Goal: Task Accomplishment & Management: Manage account settings

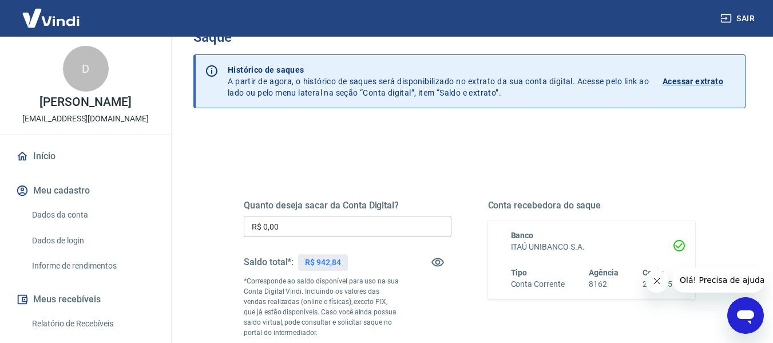
scroll to position [57, 0]
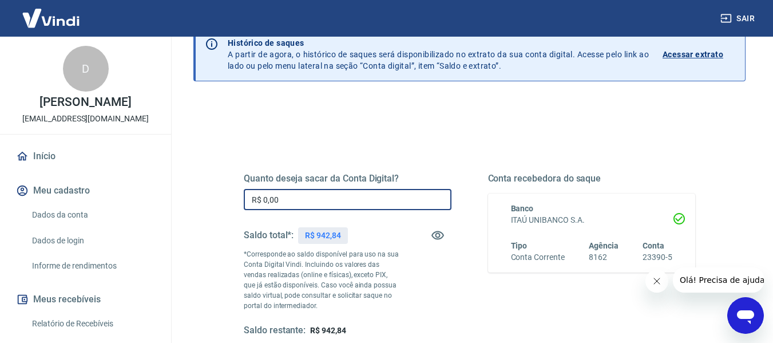
click at [326, 201] on input "R$ 0,00" at bounding box center [348, 199] width 208 height 21
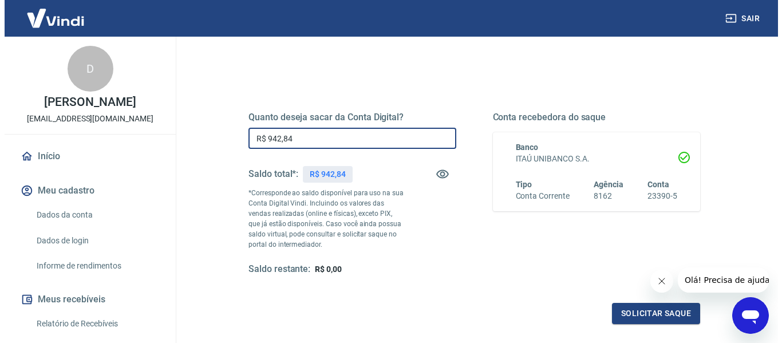
scroll to position [172, 0]
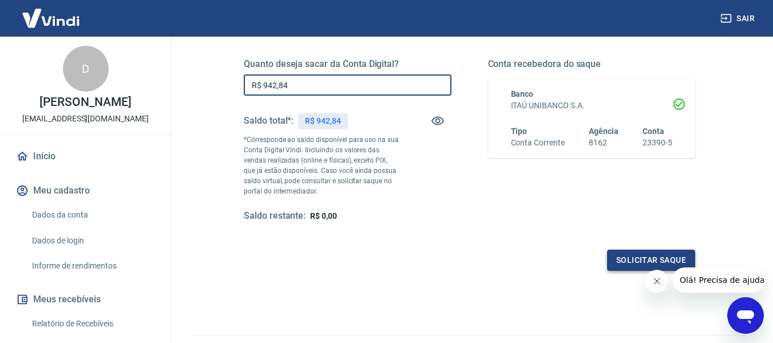
type input "R$ 942,84"
click at [634, 261] on button "Solicitar saque" at bounding box center [651, 260] width 88 height 21
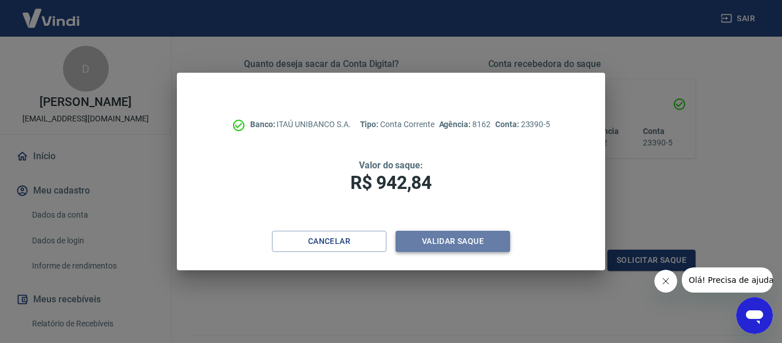
click at [444, 247] on button "Validar saque" at bounding box center [453, 241] width 114 height 21
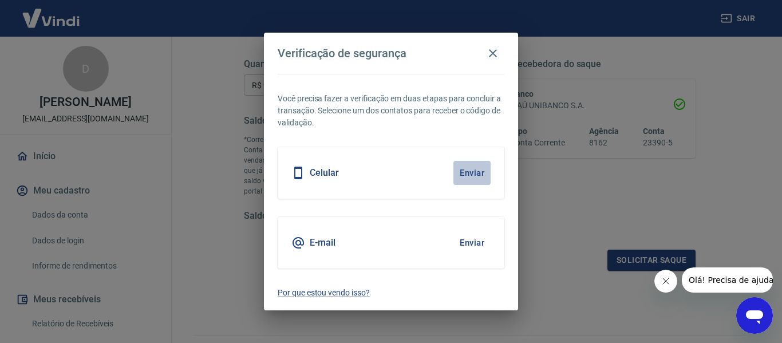
click at [473, 175] on button "Enviar" at bounding box center [471, 173] width 37 height 24
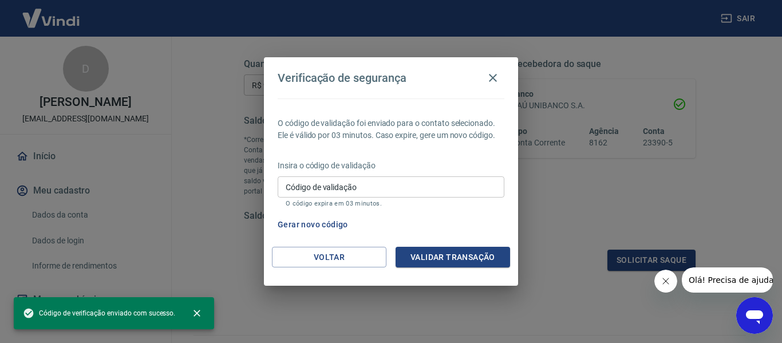
click at [379, 185] on input "Código de validação" at bounding box center [391, 186] width 227 height 21
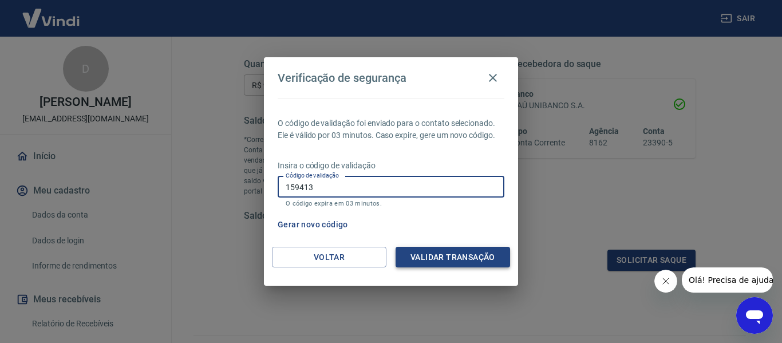
type input "159413"
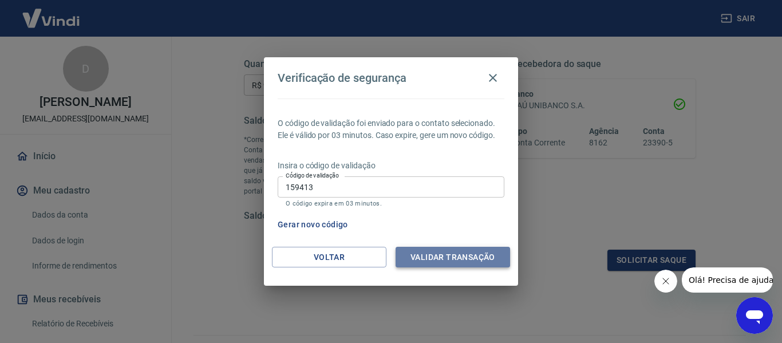
click at [447, 266] on button "Validar transação" at bounding box center [453, 257] width 114 height 21
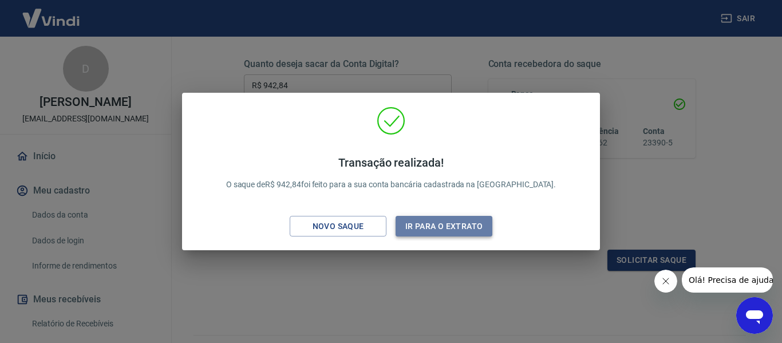
click at [453, 227] on button "Ir para o extrato" at bounding box center [444, 226] width 97 height 21
